Goal: Find specific page/section: Find specific page/section

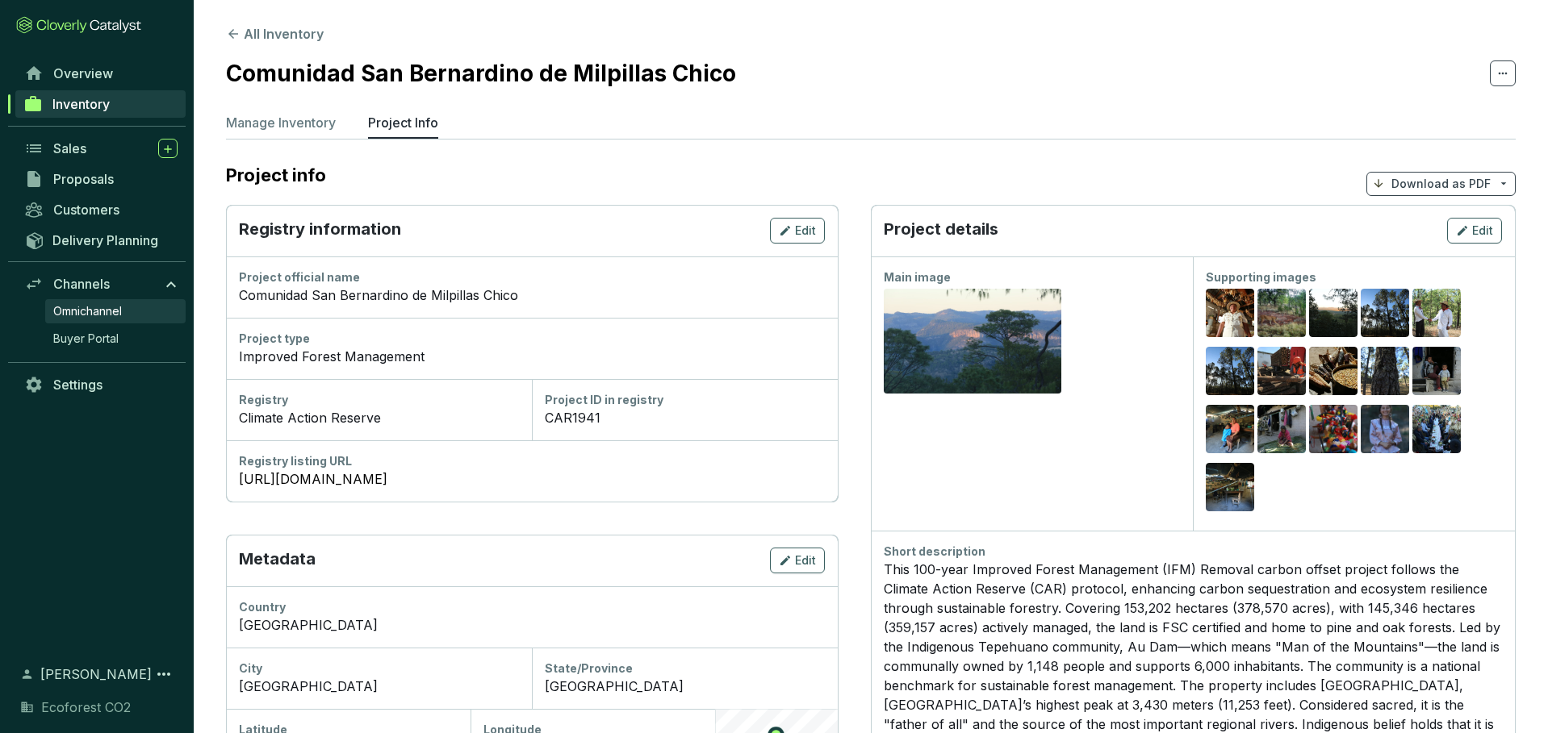
click at [67, 307] on span "Omnichannel" at bounding box center [87, 311] width 69 height 16
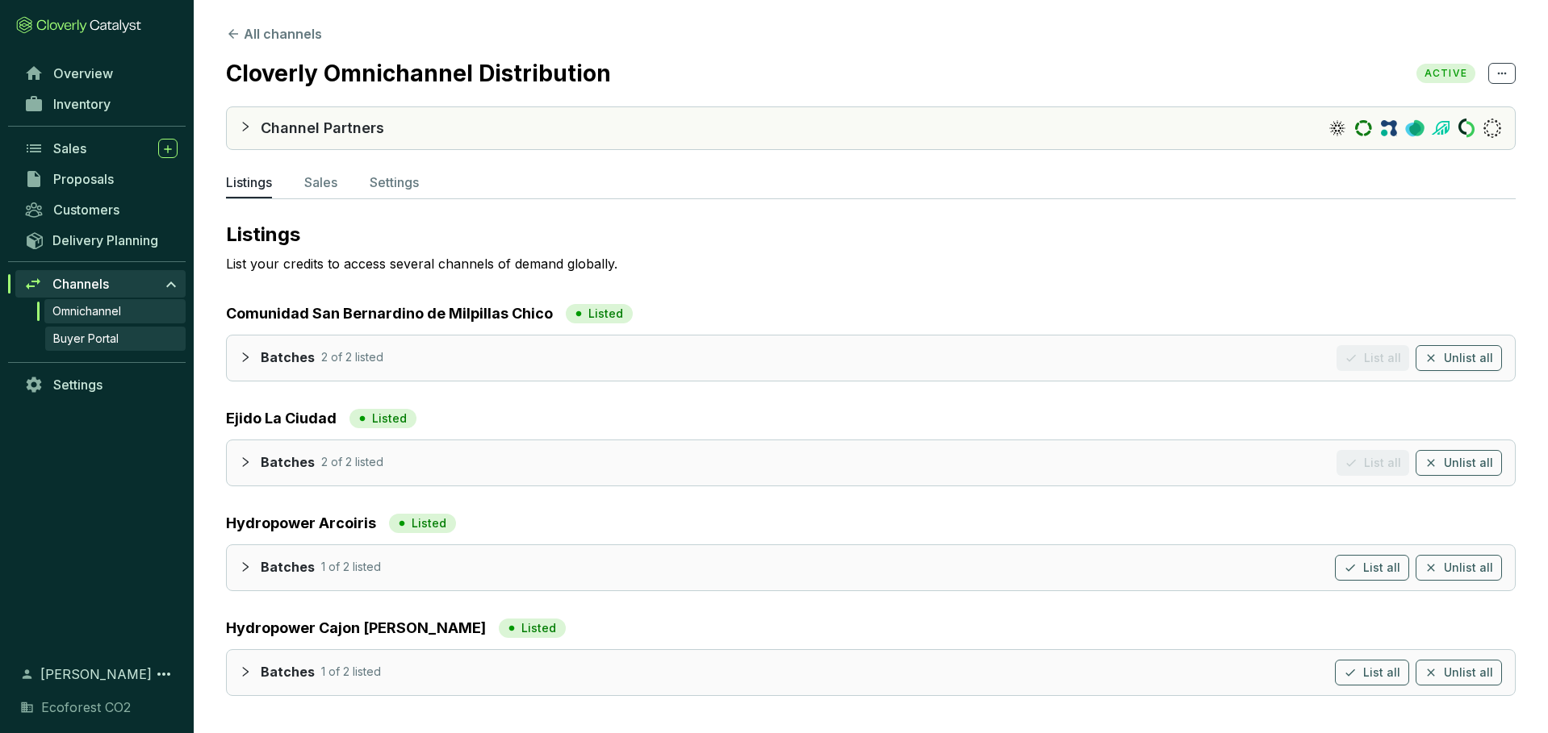
click at [111, 345] on span "Buyer Portal" at bounding box center [85, 339] width 65 height 16
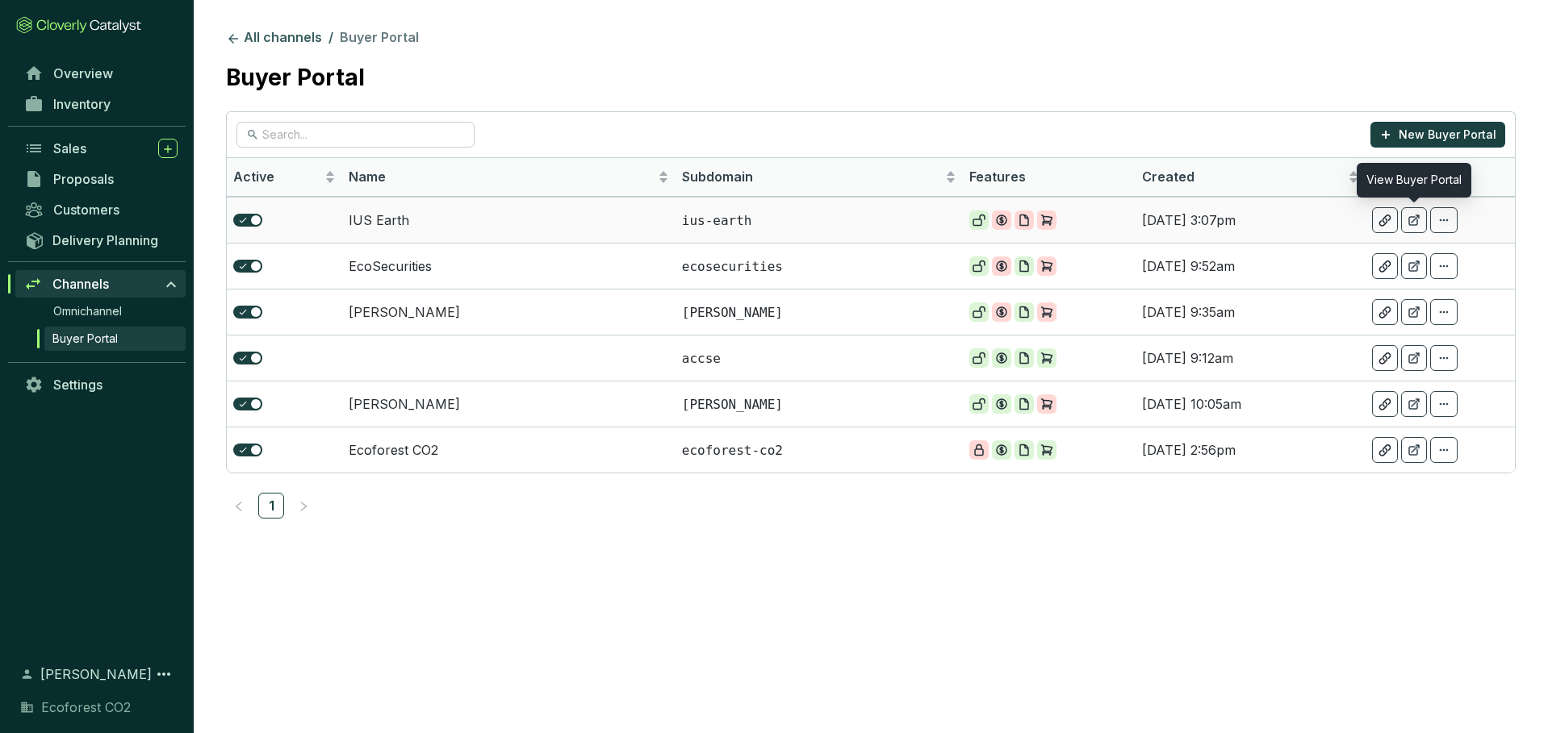
click at [1419, 216] on icon at bounding box center [1413, 220] width 13 height 13
click at [1385, 224] on icon at bounding box center [1384, 221] width 13 height 14
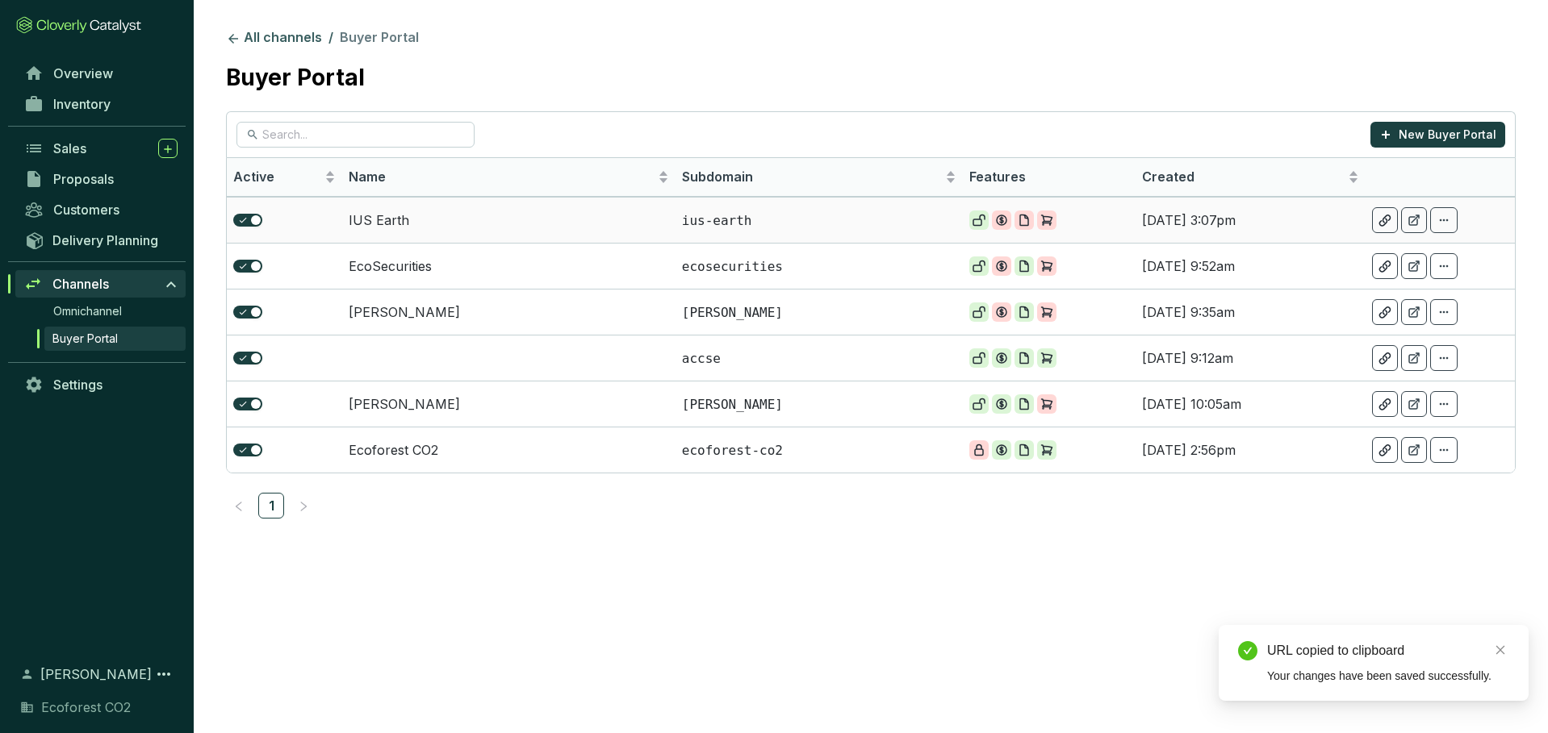
click at [1419, 219] on icon at bounding box center [1413, 220] width 13 height 13
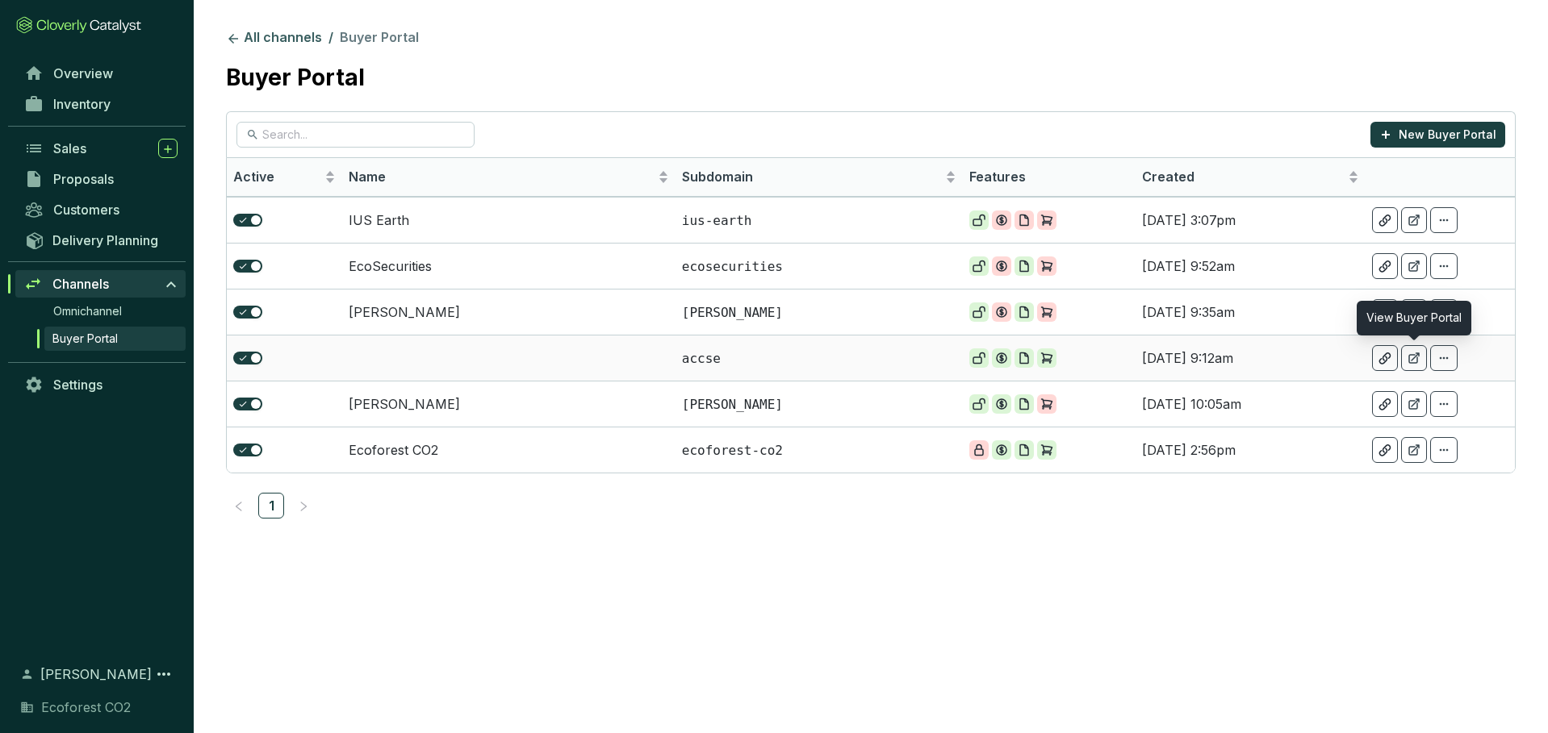
click at [1413, 356] on icon at bounding box center [1413, 358] width 13 height 13
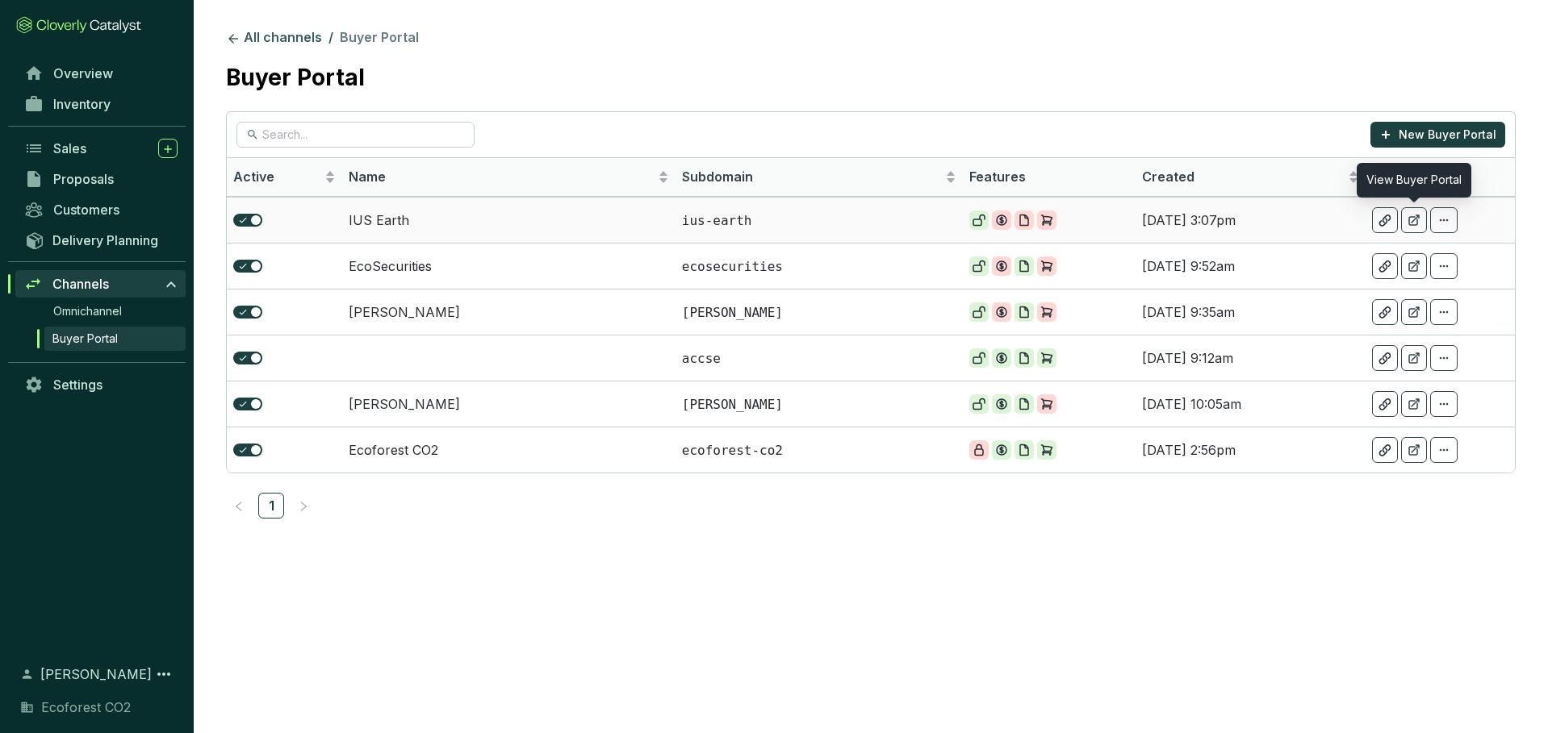
click at [1416, 228] on div at bounding box center [1414, 220] width 26 height 26
